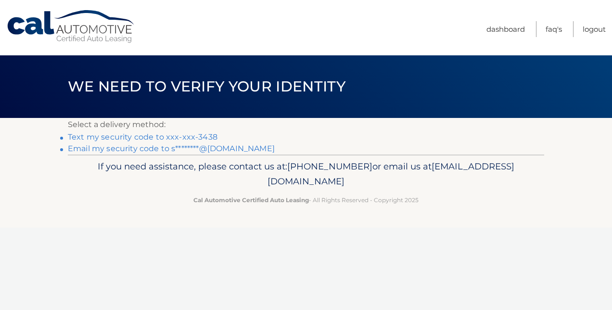
click at [165, 136] on link "Text my security code to xxx-xxx-3438" at bounding box center [143, 136] width 150 height 9
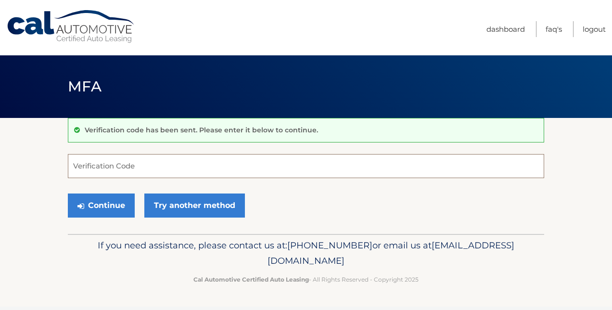
click at [145, 164] on input "Verification Code" at bounding box center [306, 166] width 476 height 24
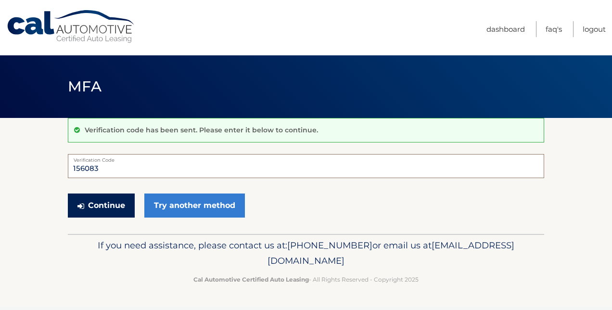
type input "156083"
click at [93, 207] on button "Continue" at bounding box center [101, 205] width 67 height 24
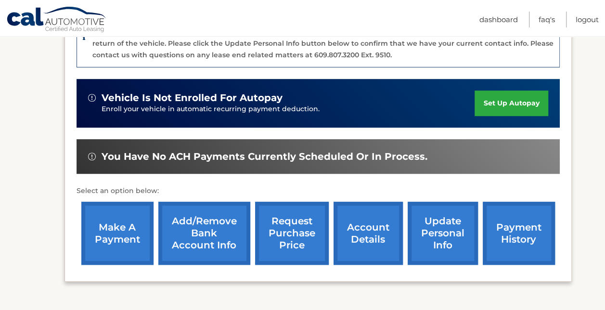
scroll to position [289, 0]
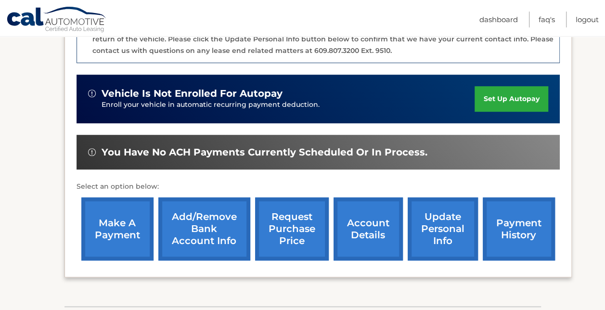
click at [519, 218] on link "payment history" at bounding box center [519, 228] width 72 height 63
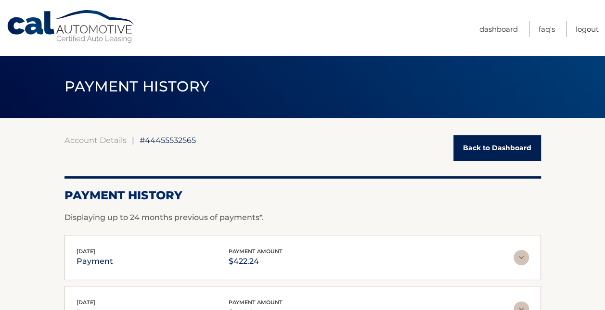
click at [475, 146] on link "Back to Dashboard" at bounding box center [497, 148] width 88 height 26
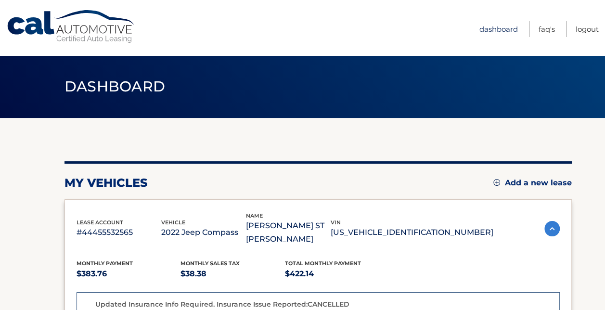
click at [497, 26] on link "Dashboard" at bounding box center [498, 29] width 38 height 16
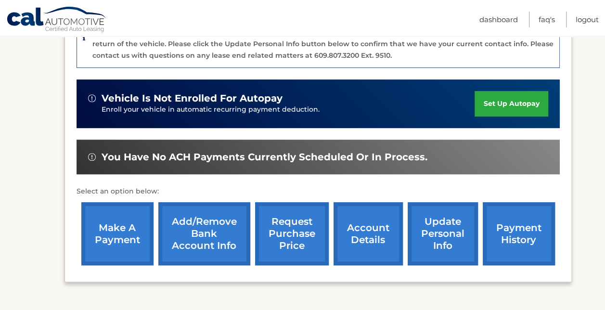
scroll to position [344, 0]
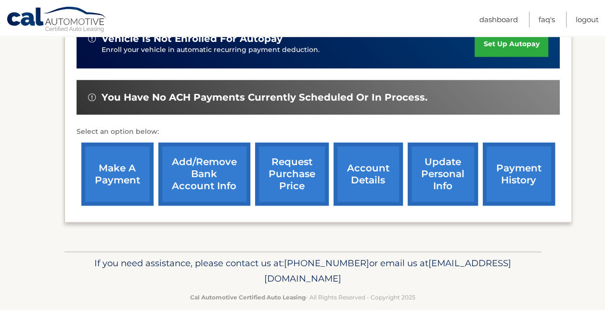
click at [369, 156] on link "account details" at bounding box center [367, 173] width 69 height 63
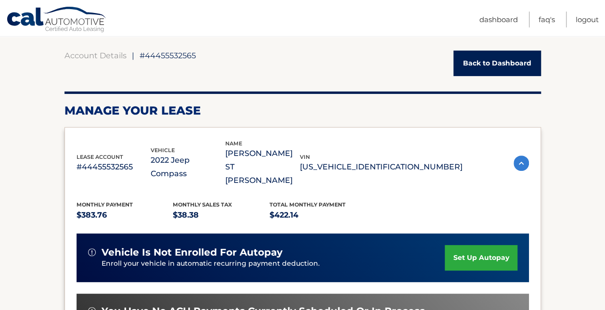
scroll to position [96, 0]
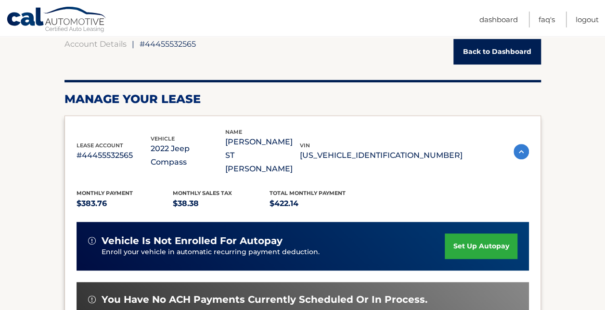
click at [523, 144] on img at bounding box center [520, 151] width 15 height 15
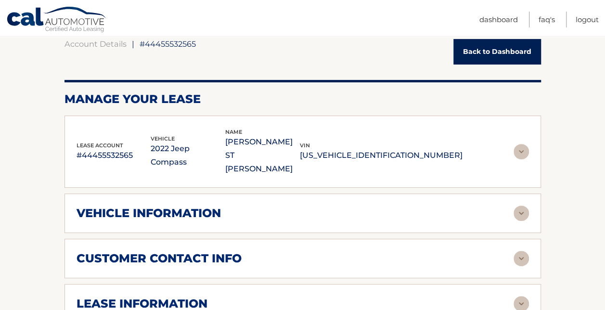
click at [518, 205] on img at bounding box center [520, 212] width 15 height 15
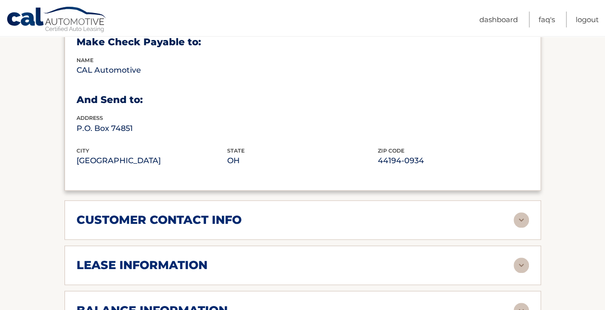
scroll to position [385, 0]
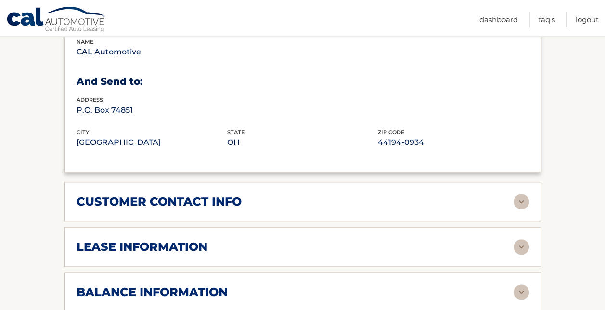
click at [521, 194] on img at bounding box center [520, 201] width 15 height 15
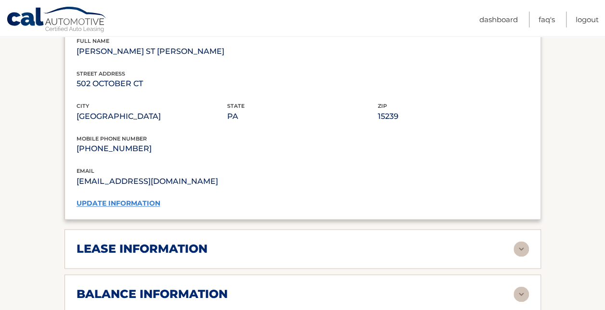
scroll to position [625, 0]
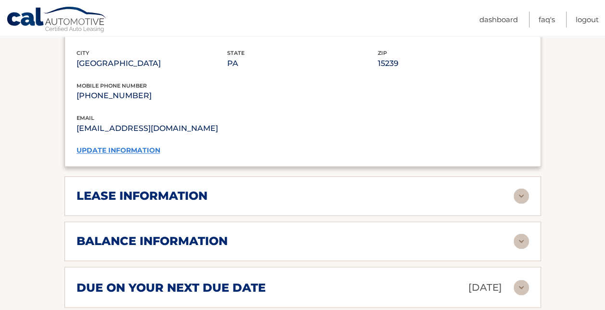
click at [519, 188] on img at bounding box center [520, 195] width 15 height 15
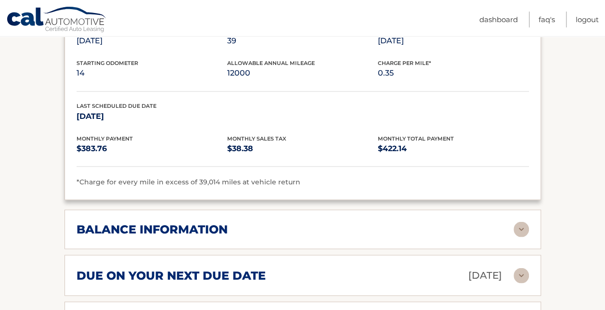
scroll to position [866, 0]
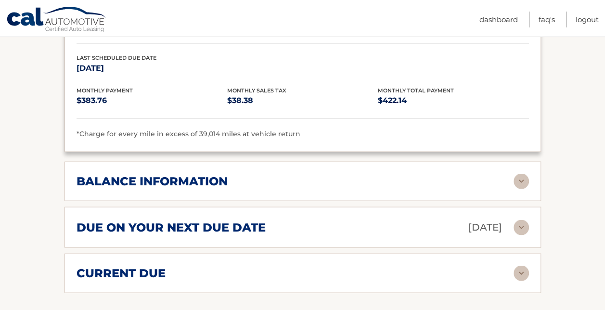
click at [519, 173] on img at bounding box center [520, 180] width 15 height 15
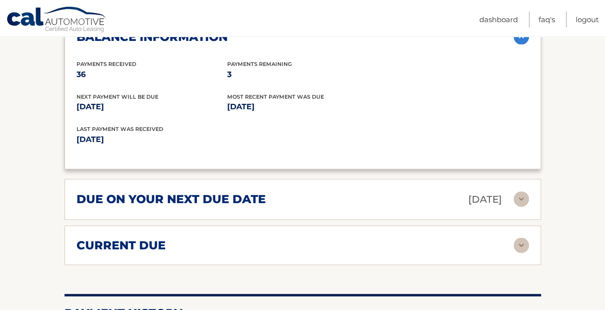
scroll to position [1010, 0]
click at [524, 191] on img at bounding box center [520, 198] width 15 height 15
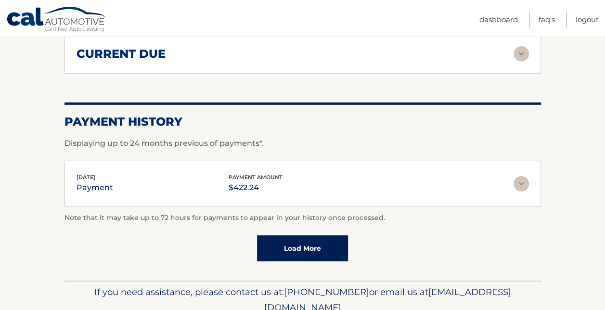
scroll to position [1299, 0]
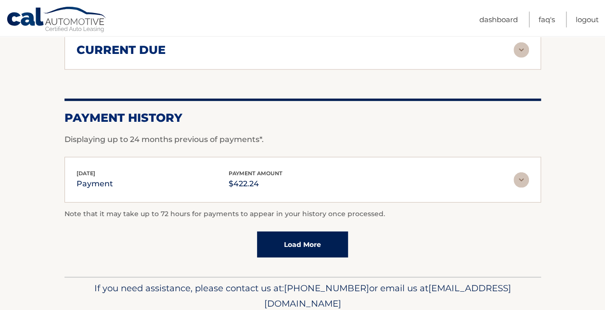
click at [526, 172] on img at bounding box center [520, 179] width 15 height 15
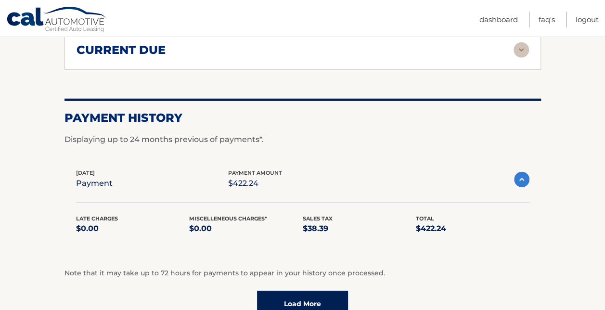
click at [309, 291] on link "Load More" at bounding box center [302, 304] width 91 height 26
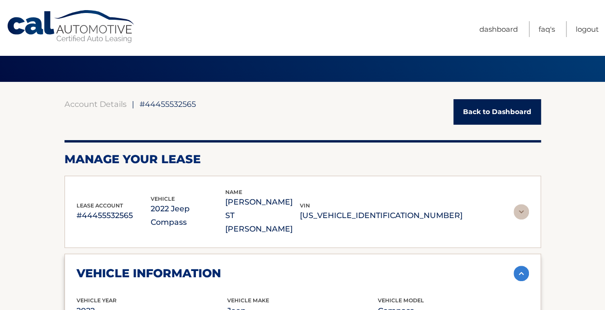
scroll to position [0, 0]
